Goal: Transaction & Acquisition: Book appointment/travel/reservation

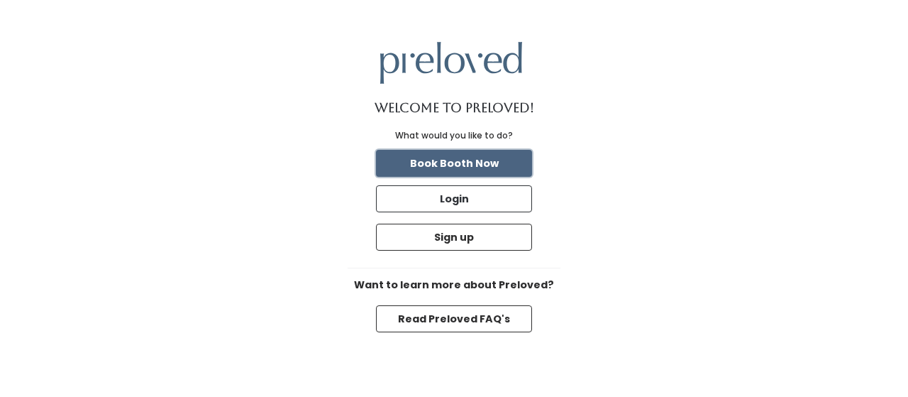
click at [436, 160] on button "Book Booth Now" at bounding box center [454, 163] width 156 height 27
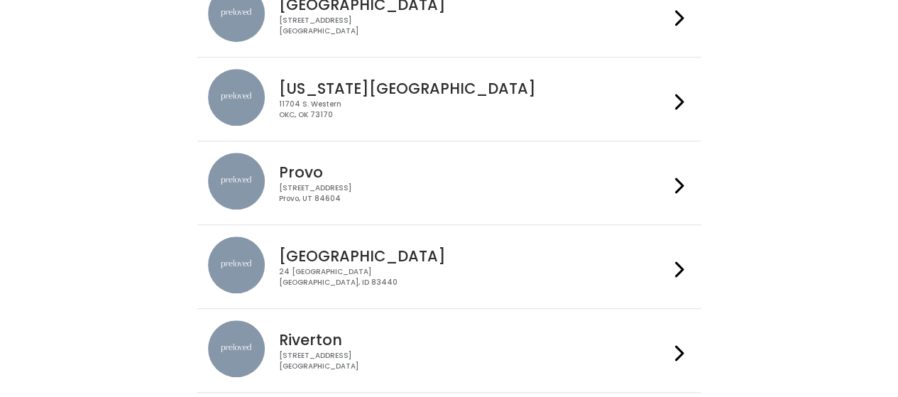
scroll to position [342, 0]
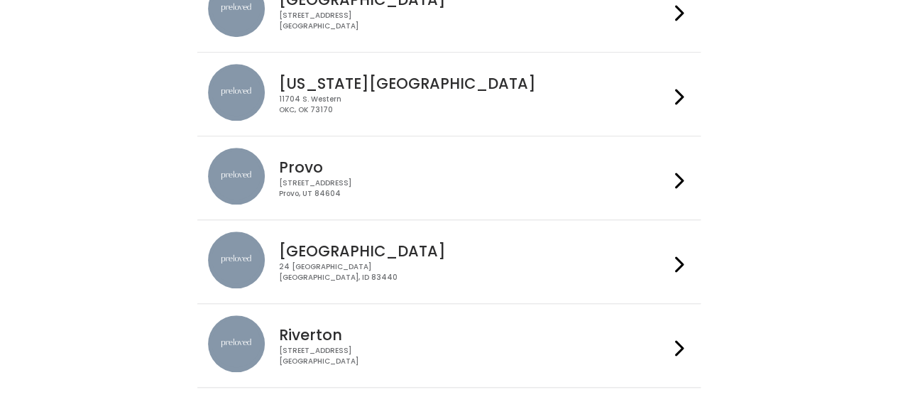
click at [428, 178] on div "230 W Cougar Blvd Provo, UT 84604" at bounding box center [474, 188] width 390 height 21
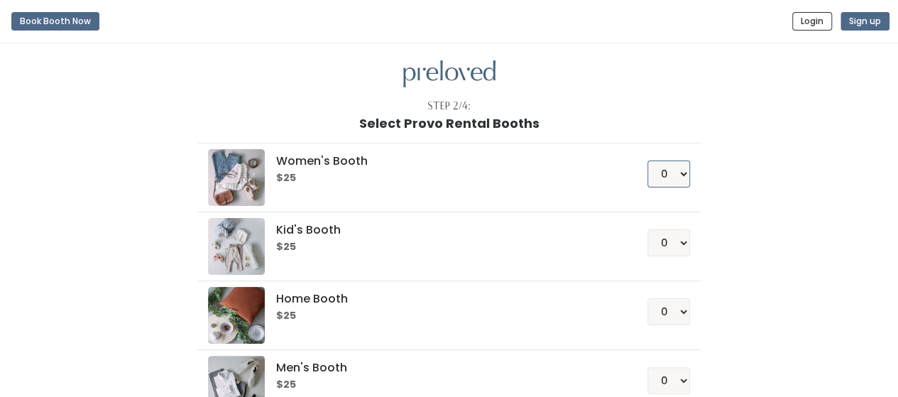
click at [667, 181] on select "0 1 2 3 4" at bounding box center [668, 173] width 43 height 27
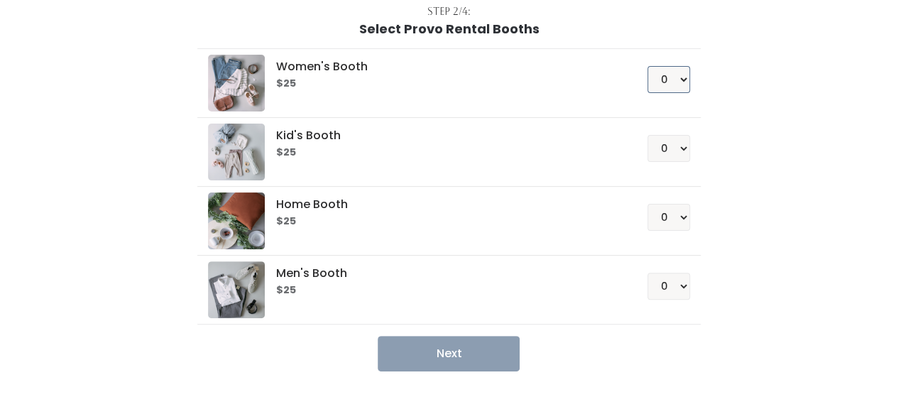
scroll to position [105, 0]
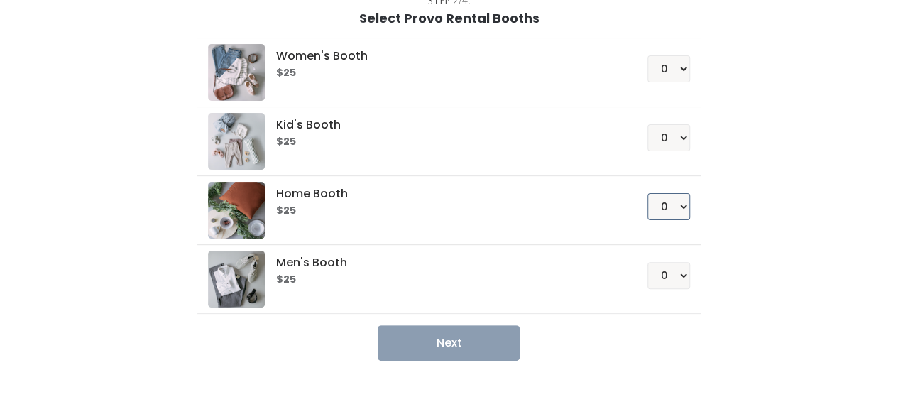
click at [671, 216] on select "0 1 2 3 4" at bounding box center [668, 206] width 43 height 27
select select "1"
click at [648, 193] on select "0 1 2 3 4" at bounding box center [668, 206] width 43 height 27
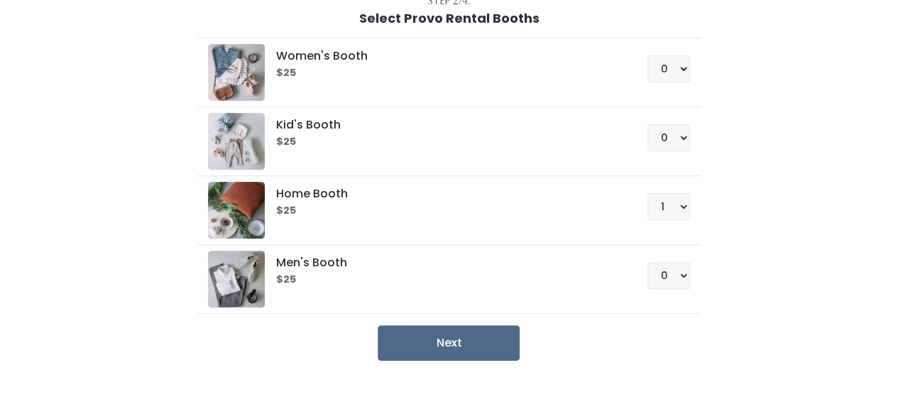
click at [666, 250] on div "0 1 2 3 4" at bounding box center [651, 269] width 77 height 38
click at [510, 342] on button "Next" at bounding box center [449, 342] width 142 height 35
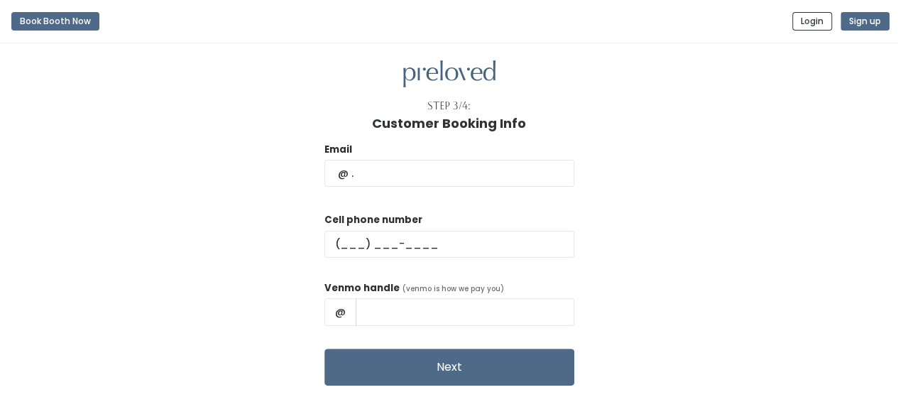
scroll to position [43, 0]
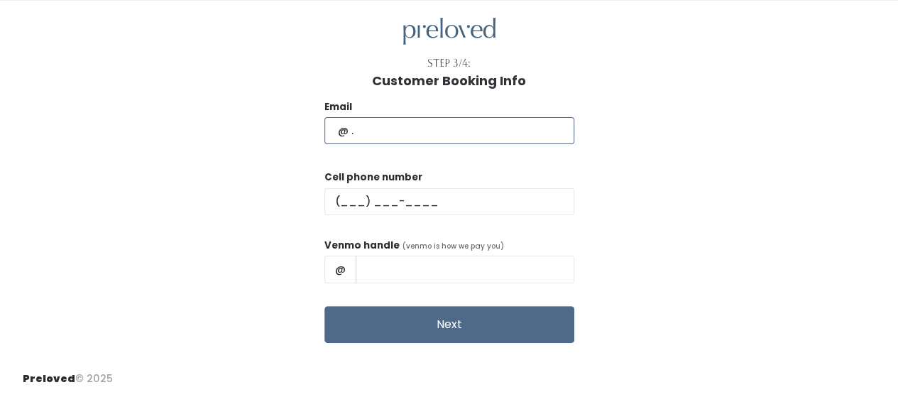
click at [463, 136] on input "text" at bounding box center [449, 130] width 250 height 27
type input "kmberg@gmail.com"
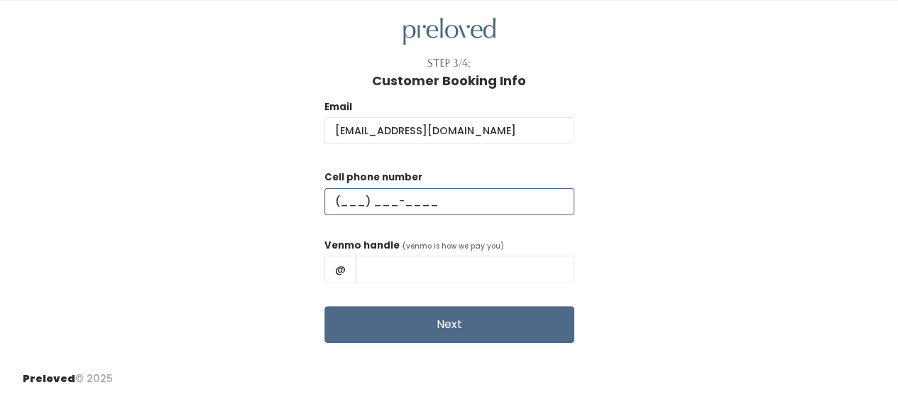
type input "(615) 775-0777"
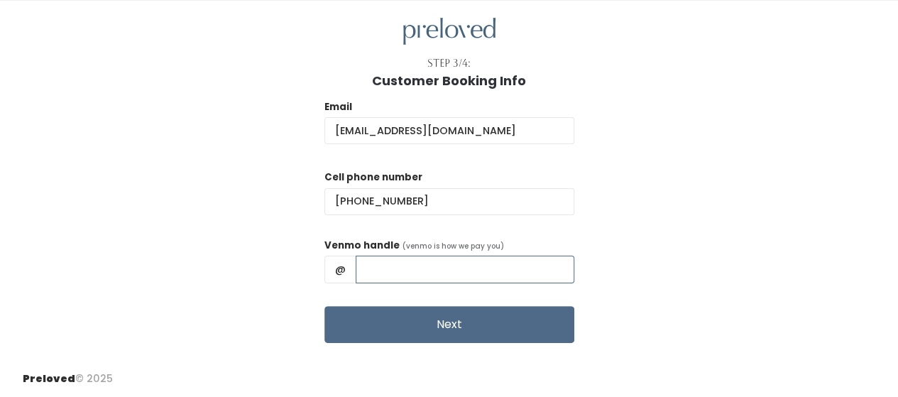
type input "Kevin Berg"
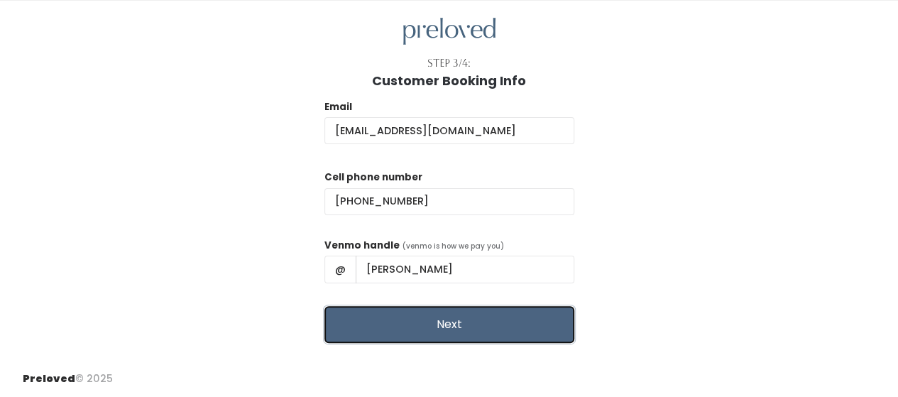
click at [466, 314] on button "Next" at bounding box center [449, 324] width 250 height 37
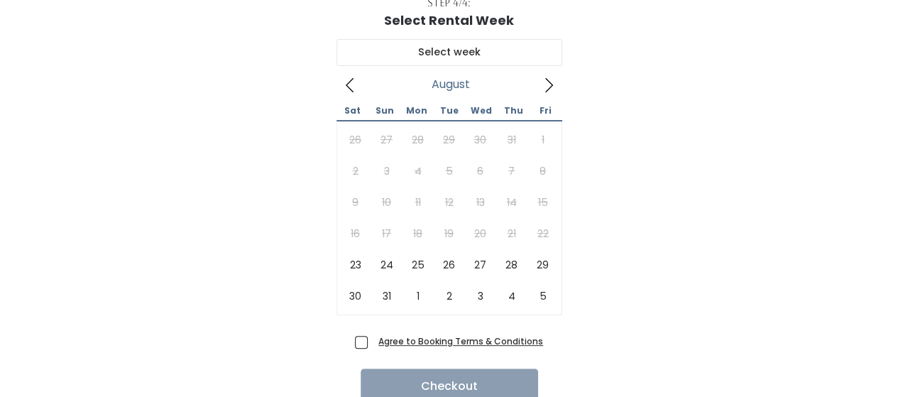
scroll to position [106, 0]
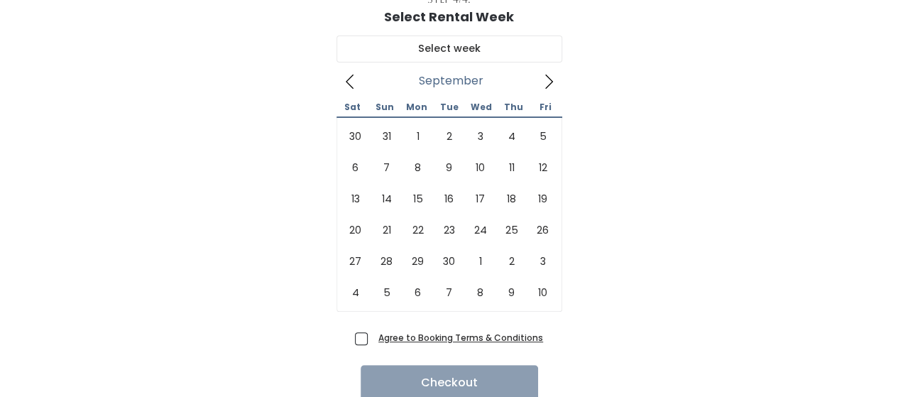
click at [553, 75] on icon at bounding box center [549, 82] width 16 height 16
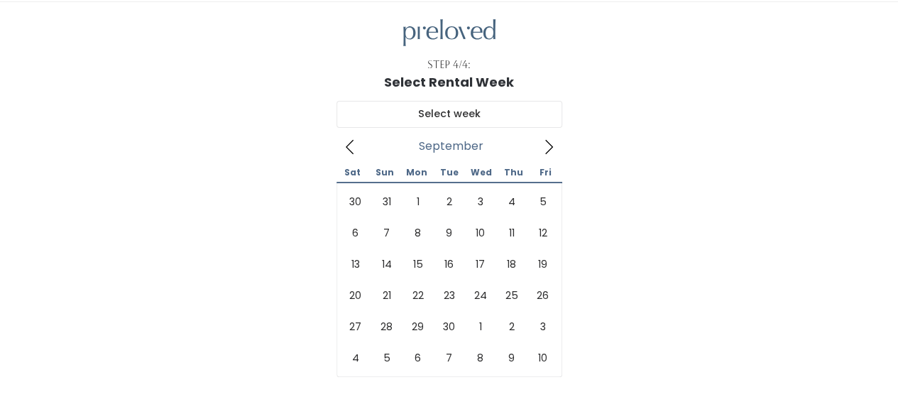
scroll to position [38, 0]
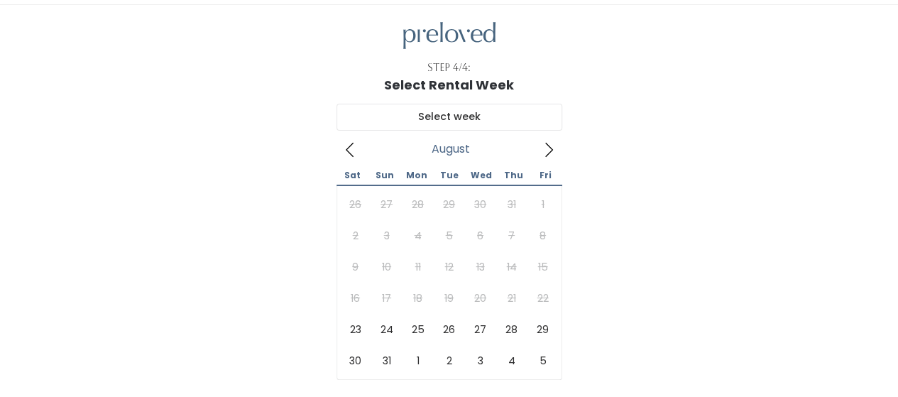
click at [353, 151] on icon at bounding box center [350, 150] width 16 height 16
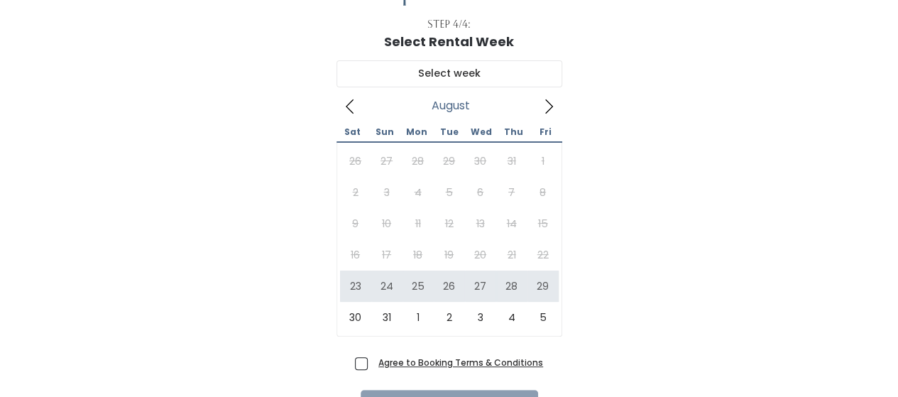
scroll to position [87, 0]
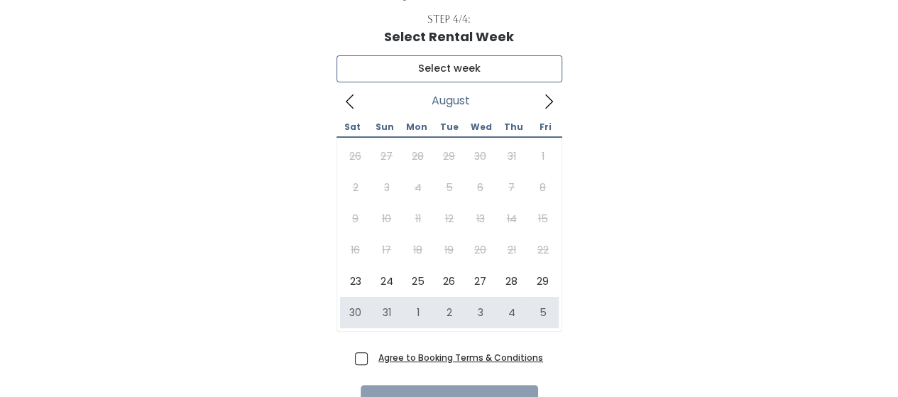
type input "[DATE] to [DATE]"
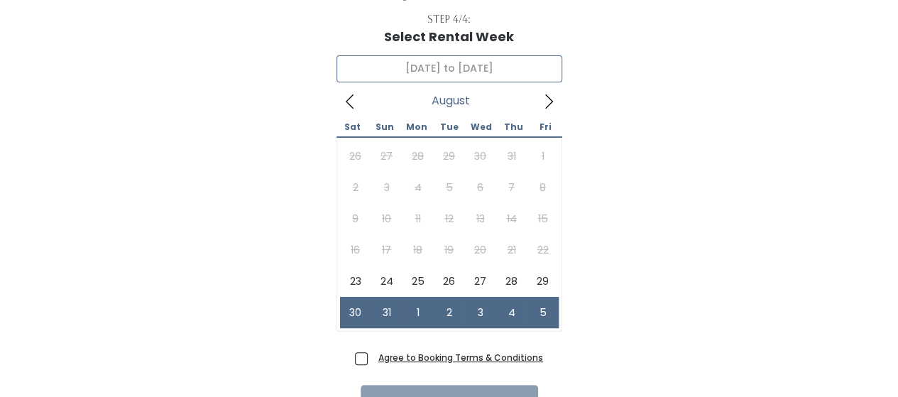
scroll to position [138, 0]
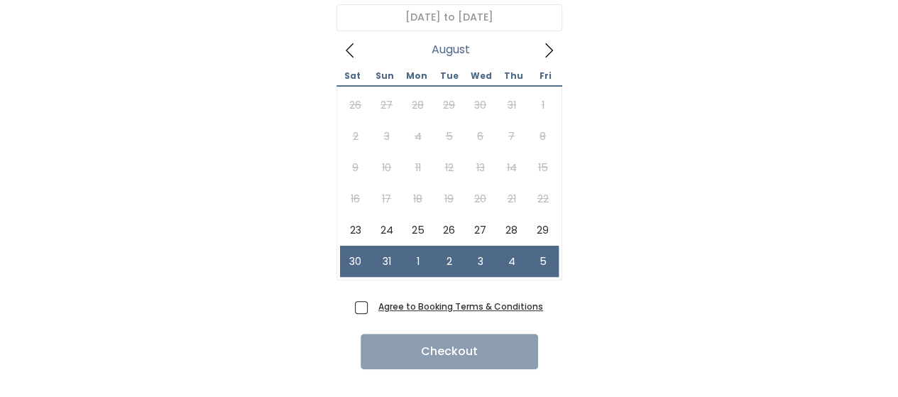
click at [373, 302] on span "Agree to Booking Terms & Conditions" at bounding box center [458, 306] width 170 height 14
click at [373, 302] on input "Agree to Booking Terms & Conditions" at bounding box center [377, 303] width 9 height 9
checkbox input "true"
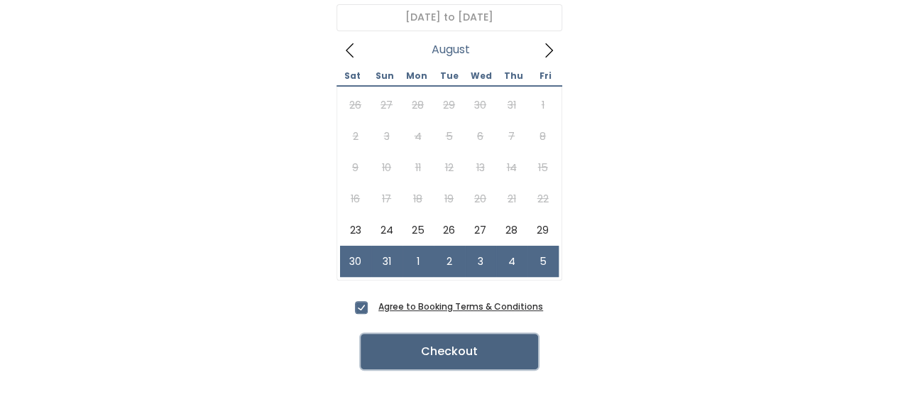
click at [389, 351] on button "Checkout" at bounding box center [448, 351] width 177 height 35
